Goal: Find specific page/section: Find specific page/section

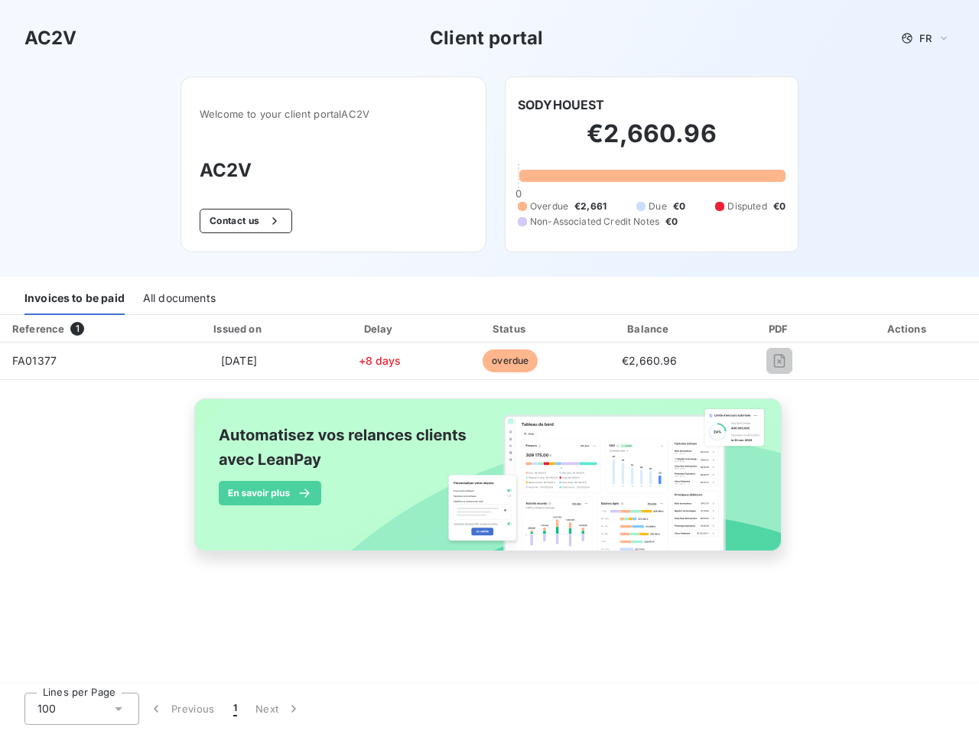
click at [926, 38] on span "FR" at bounding box center [926, 38] width 12 height 12
click at [244, 221] on button "Contact us" at bounding box center [246, 221] width 93 height 24
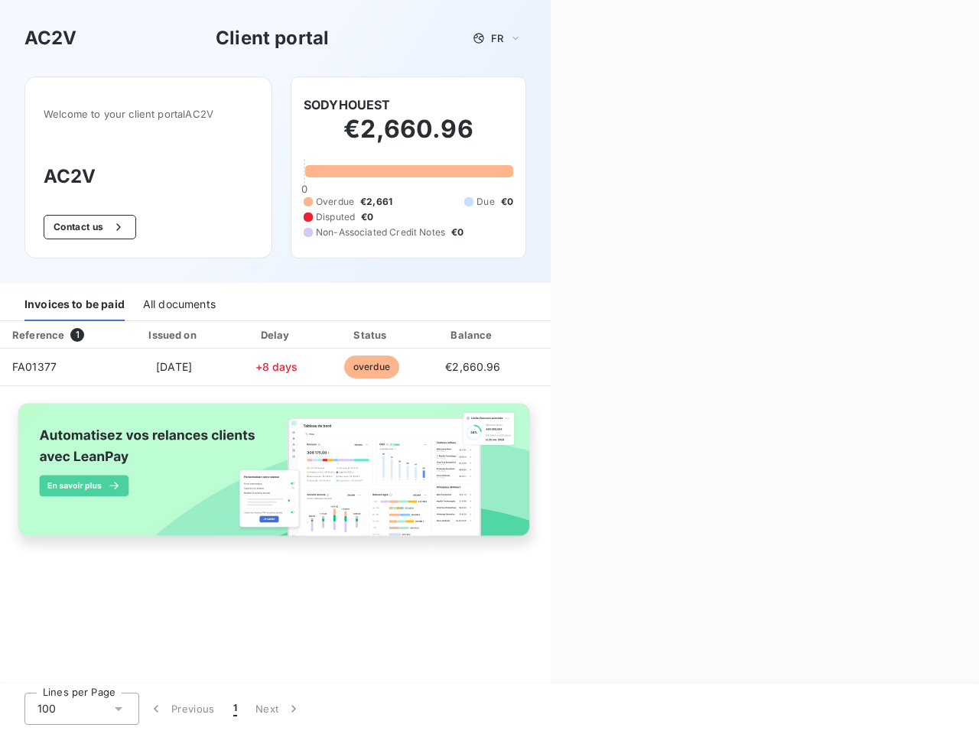
click at [561, 105] on div "Contact us Fill out the form below, and a member of our team will get back to y…" at bounding box center [765, 367] width 428 height 734
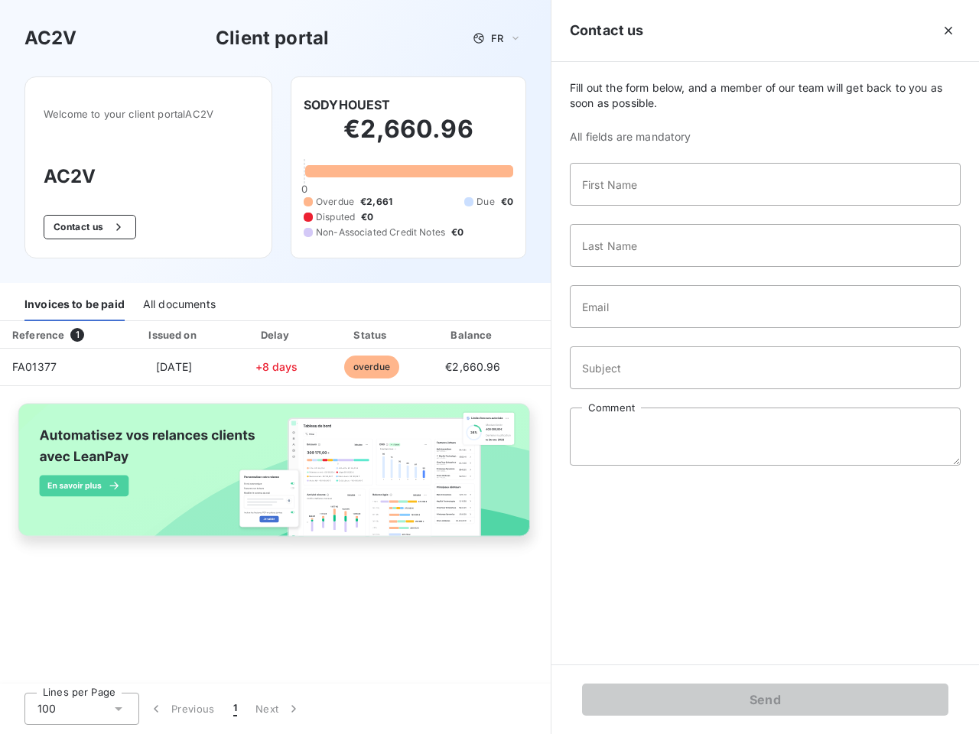
click at [74, 299] on div "Invoices to be paid" at bounding box center [74, 305] width 100 height 32
click at [178, 299] on div "All documents" at bounding box center [179, 305] width 73 height 32
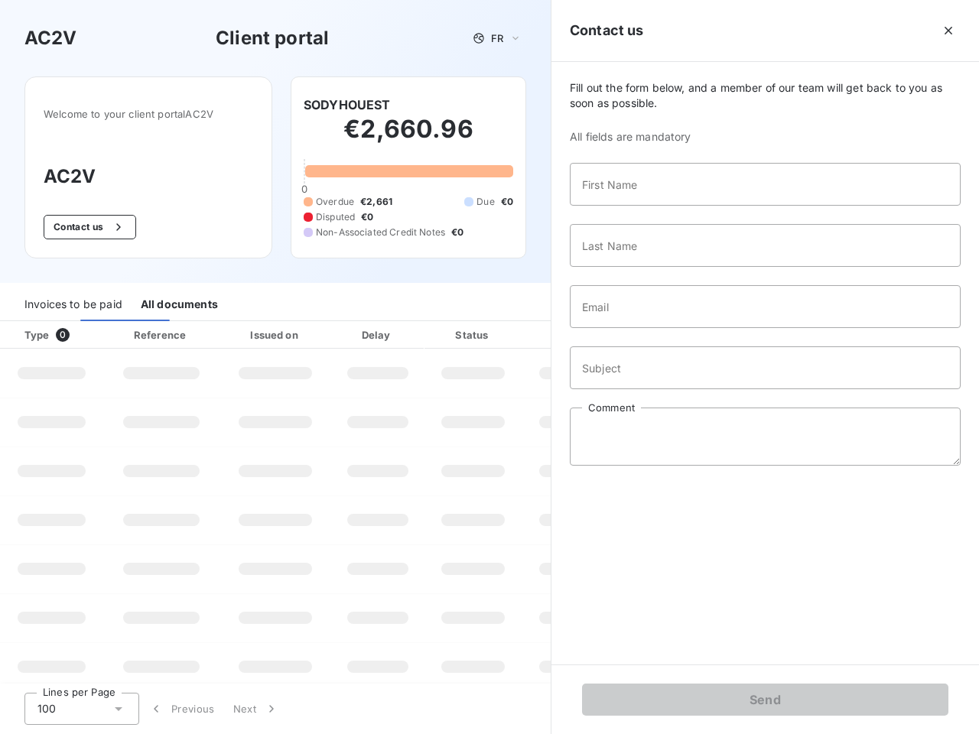
click at [80, 329] on div "Type 0" at bounding box center [57, 334] width 85 height 15
click at [238, 329] on div "Issued on" at bounding box center [276, 334] width 106 height 15
click at [379, 329] on div "Delay" at bounding box center [377, 334] width 87 height 15
click at [510, 329] on div at bounding box center [510, 334] width 15 height 15
click at [649, 329] on div "Fill out the form below, and a member of our team will get back to you as soon …" at bounding box center [766, 363] width 428 height 603
